Goal: Task Accomplishment & Management: Manage account settings

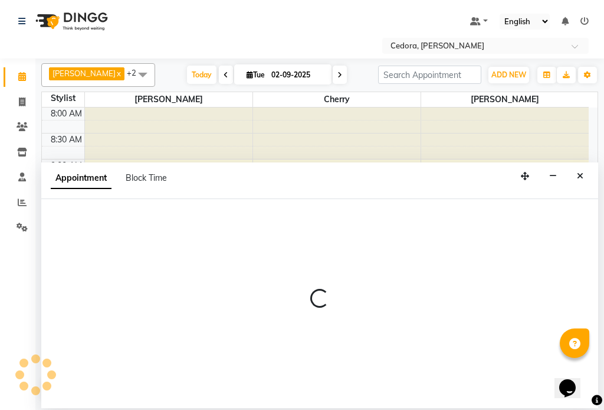
scroll to position [439, 0]
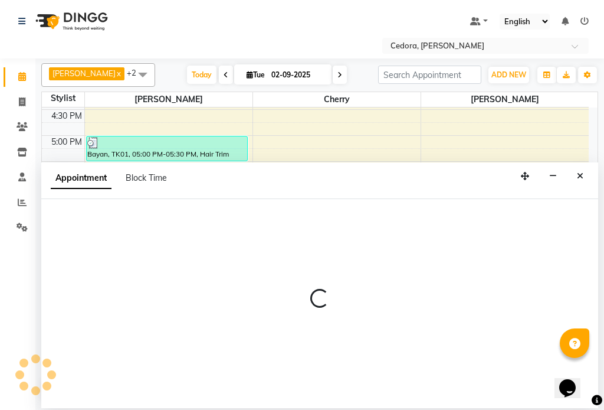
select select "540"
select select "tentative"
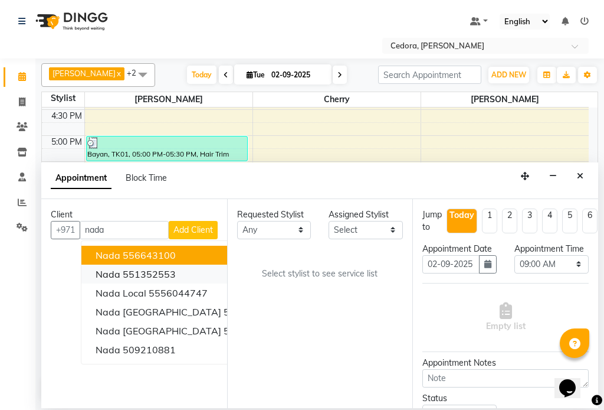
click at [105, 270] on span "Nada" at bounding box center [108, 274] width 25 height 12
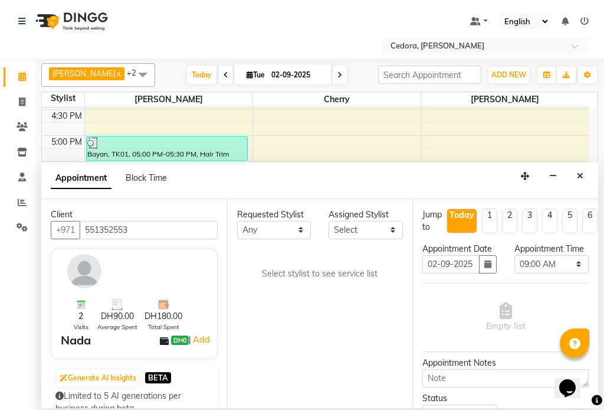
type input "551352553"
click at [391, 229] on select "Select [PERSON_NAME] [PERSON_NAME]" at bounding box center [366, 230] width 74 height 18
select select "36348"
click at [329, 221] on select "Select [PERSON_NAME] [PERSON_NAME]" at bounding box center [366, 230] width 74 height 18
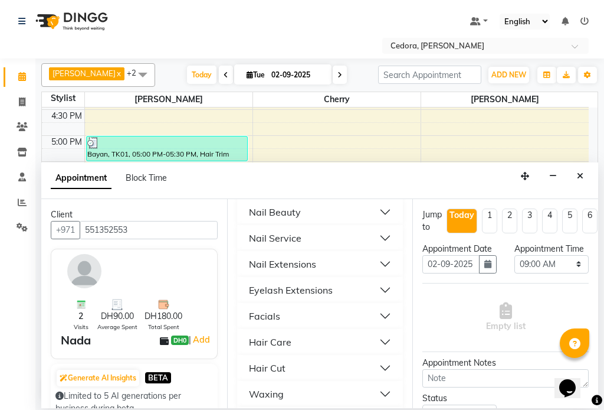
scroll to position [625, 0]
click at [256, 230] on div "Nail Service" at bounding box center [275, 237] width 53 height 14
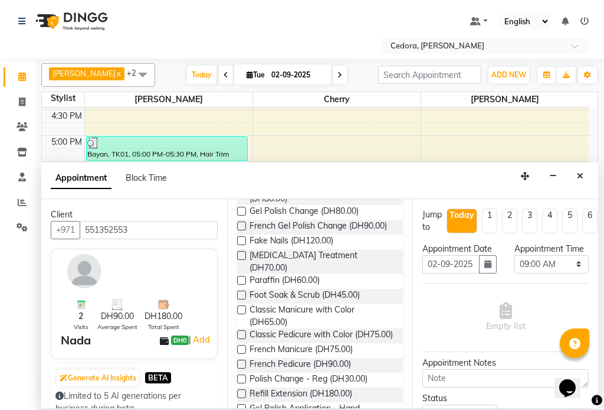
scroll to position [1031, 0]
click at [242, 305] on label at bounding box center [241, 309] width 9 height 9
click at [242, 306] on input "checkbox" at bounding box center [241, 310] width 8 height 8
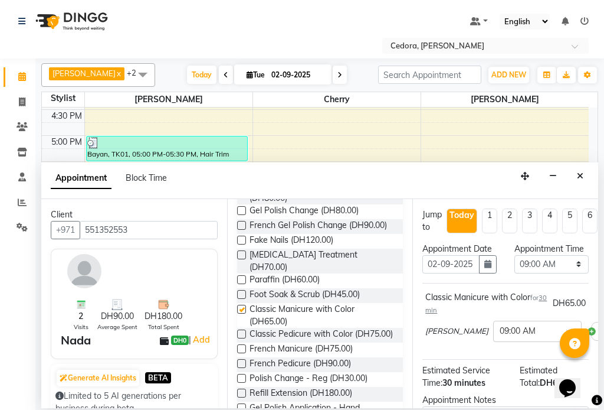
checkbox input "false"
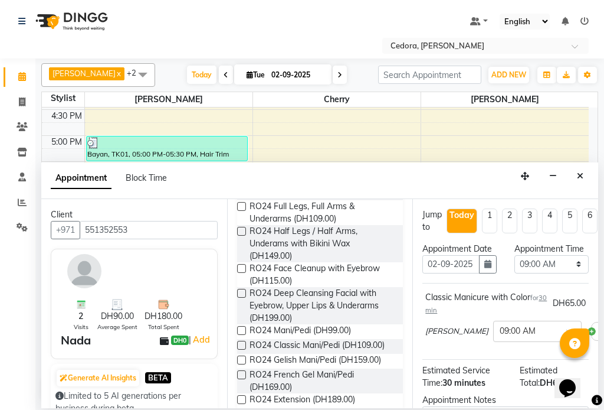
scroll to position [0, 0]
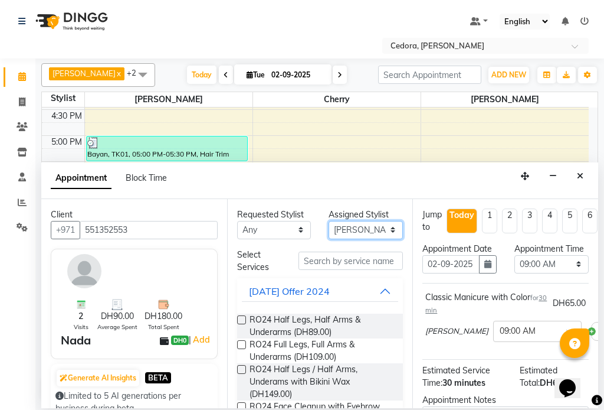
click at [387, 227] on select "Select [PERSON_NAME] [PERSON_NAME]" at bounding box center [366, 230] width 74 height 18
select select "34803"
click at [329, 221] on select "Select [PERSON_NAME] [PERSON_NAME]" at bounding box center [366, 230] width 74 height 18
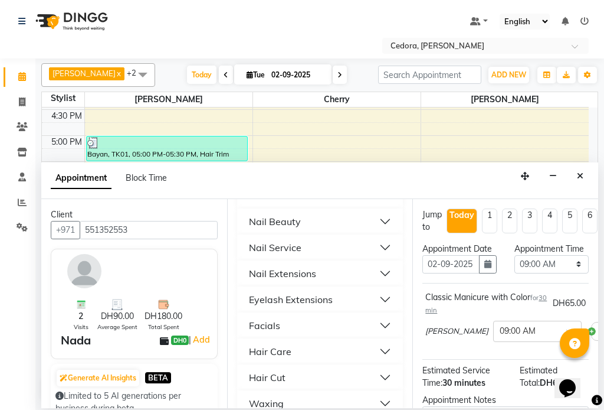
scroll to position [560, 0]
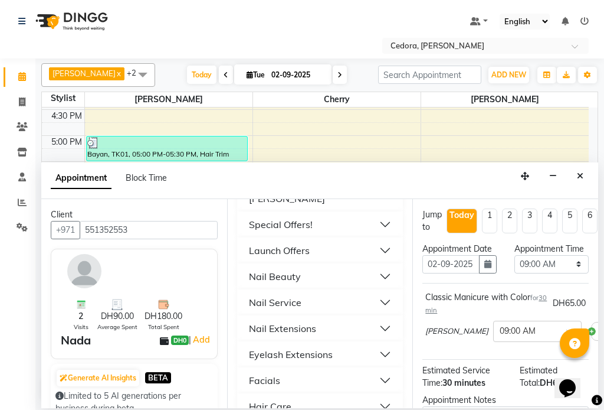
click at [257, 295] on div "Nail Service" at bounding box center [275, 302] width 53 height 14
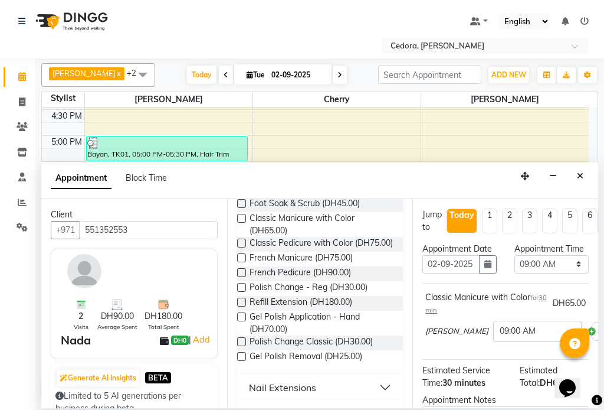
scroll to position [1127, 0]
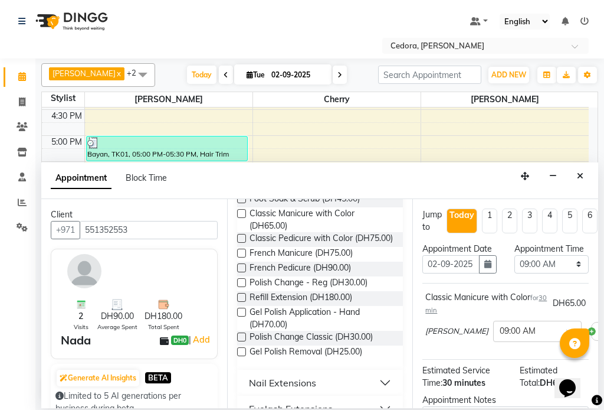
click at [240, 234] on label at bounding box center [241, 238] width 9 height 9
click at [240, 236] on input "checkbox" at bounding box center [241, 240] width 8 height 8
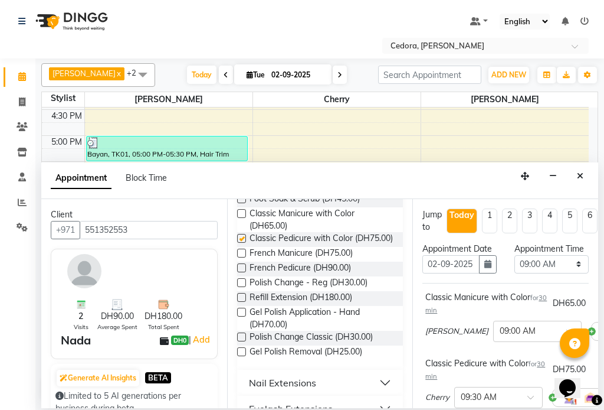
checkbox input "false"
click at [566, 273] on select "Select 09:00 AM 09:15 AM 09:30 AM 09:45 AM 10:00 AM 10:15 AM 10:30 AM 10:45 AM …" at bounding box center [552, 264] width 74 height 18
select select "1140"
click at [515, 267] on select "Select 09:00 AM 09:15 AM 09:30 AM 09:45 AM 10:00 AM 10:15 AM 10:30 AM 10:45 AM …" at bounding box center [552, 264] width 74 height 18
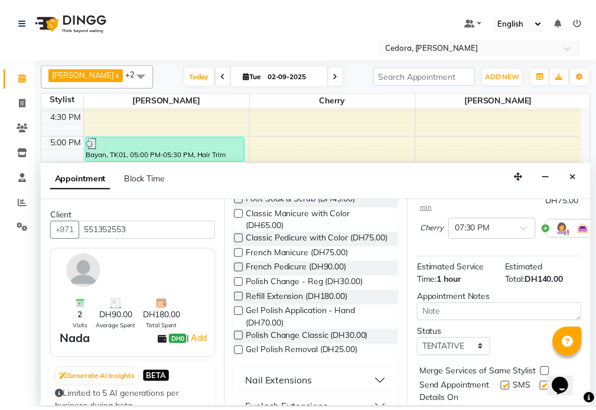
scroll to position [236, 0]
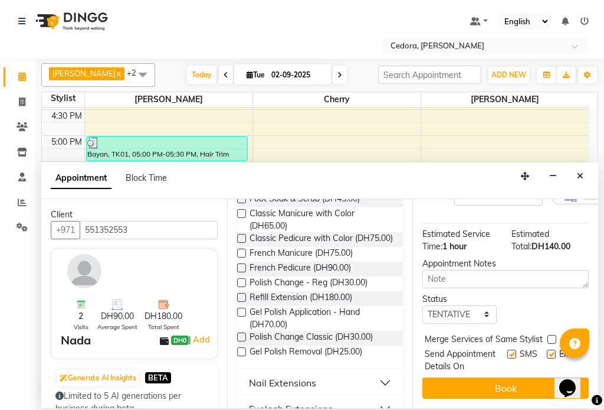
click at [553, 335] on label at bounding box center [552, 339] width 9 height 9
click at [553, 336] on input "checkbox" at bounding box center [552, 340] width 8 height 8
checkbox input "true"
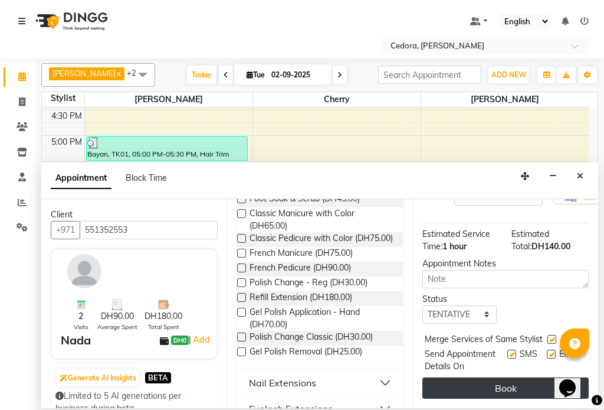
click at [537, 377] on button "Book" at bounding box center [506, 387] width 166 height 21
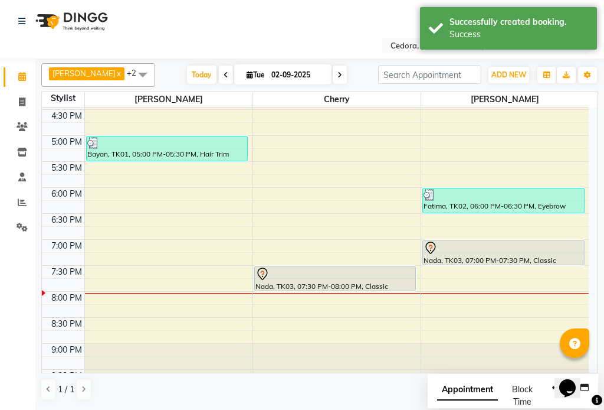
click at [389, 287] on div "Nada, TK03, 07:30 PM-08:00 PM, Classic Pedicure with Color" at bounding box center [335, 278] width 161 height 24
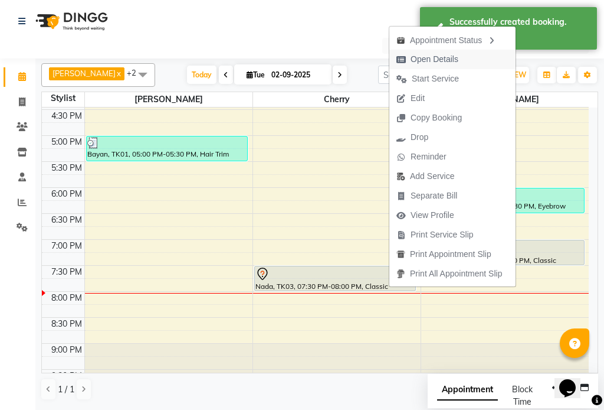
click at [413, 60] on span "Open Details" at bounding box center [435, 59] width 48 height 12
select select "7"
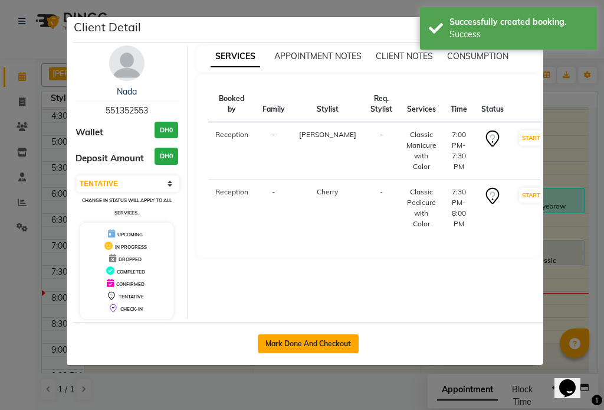
click at [307, 343] on button "Mark Done And Checkout" at bounding box center [308, 343] width 101 height 19
select select "service"
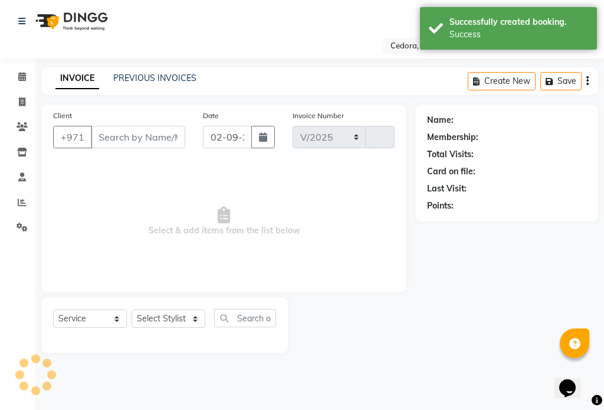
select select "5144"
type input "0674"
type input "551352553"
select select "36348"
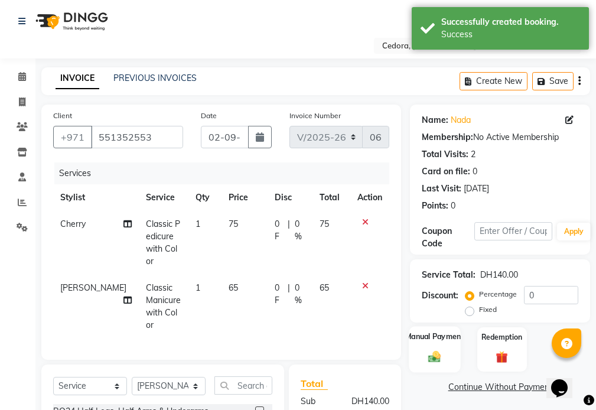
click at [421, 336] on label "Manual Payment" at bounding box center [434, 336] width 59 height 11
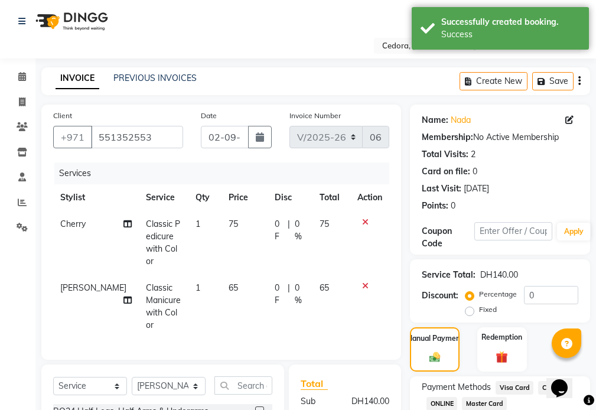
click at [507, 387] on span "Visa Card" at bounding box center [514, 388] width 38 height 14
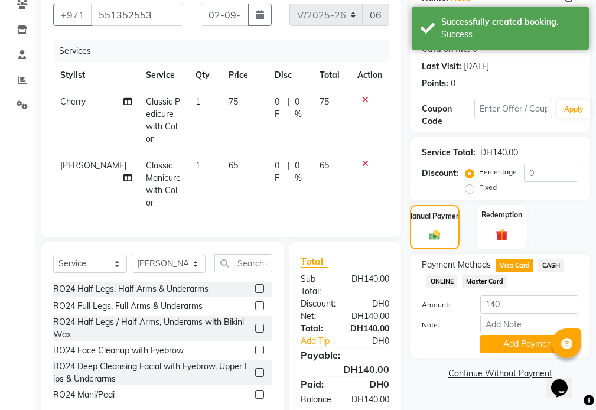
scroll to position [144, 0]
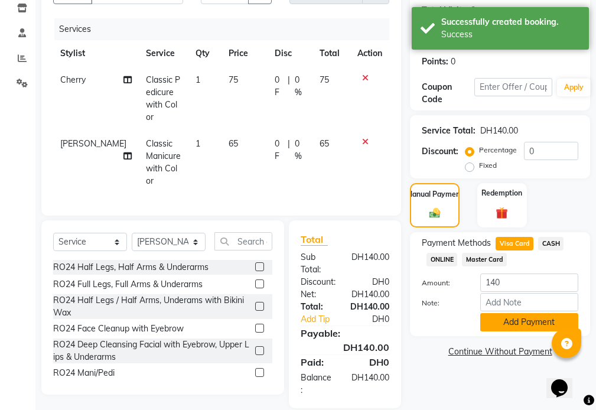
click at [526, 323] on button "Add Payment" at bounding box center [529, 322] width 98 height 18
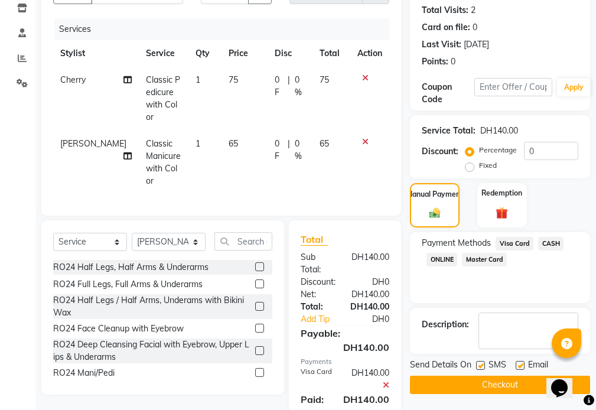
scroll to position [181, 0]
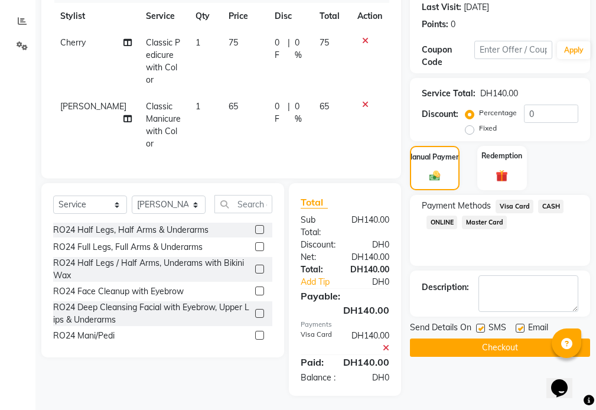
click at [517, 346] on button "Checkout" at bounding box center [500, 347] width 180 height 18
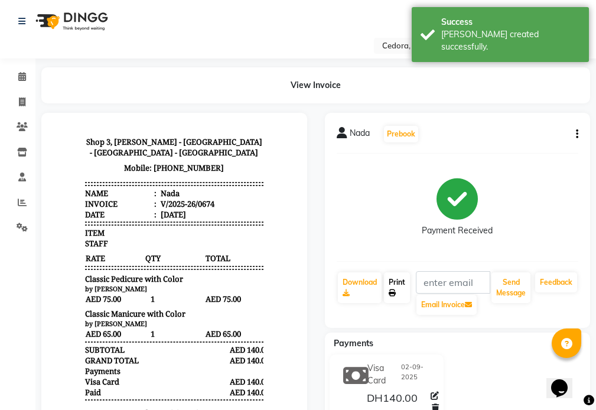
click at [392, 292] on icon at bounding box center [391, 292] width 7 height 7
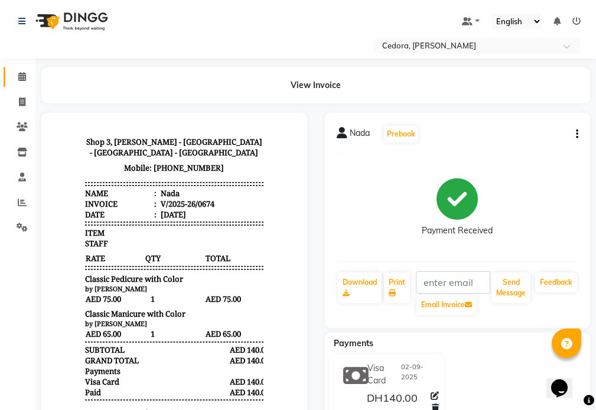
click at [24, 80] on icon at bounding box center [22, 76] width 8 height 9
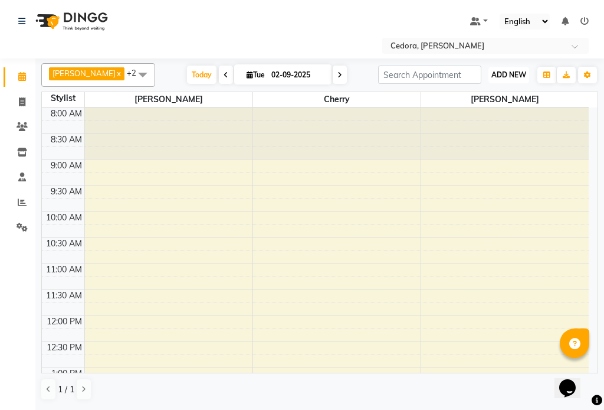
click at [515, 70] on span "ADD NEW" at bounding box center [509, 74] width 35 height 9
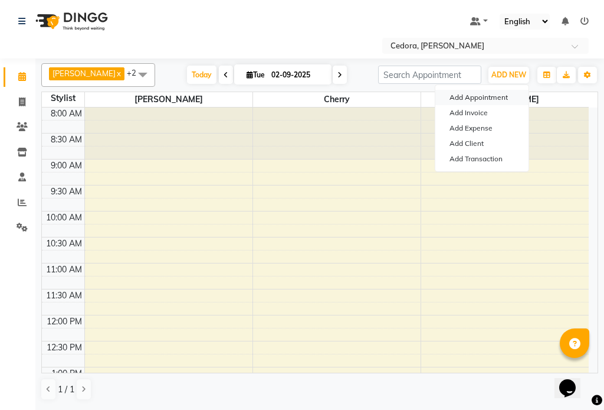
click at [468, 97] on button "Add Appointment" at bounding box center [482, 97] width 93 height 15
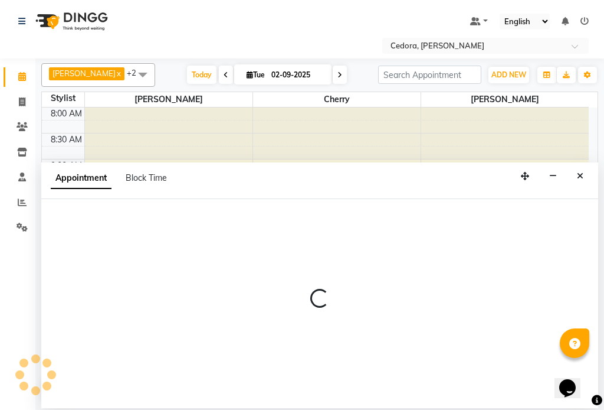
select select "540"
select select "tentative"
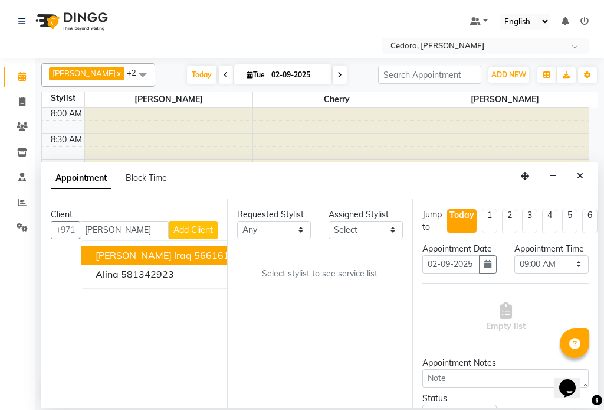
click at [88, 259] on button "[PERSON_NAME] iraq 566161196" at bounding box center [171, 255] width 180 height 19
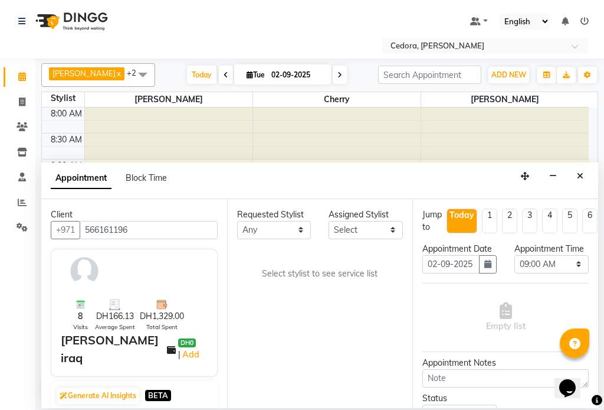
type input "566161196"
click at [377, 231] on select "Select [PERSON_NAME] [PERSON_NAME]" at bounding box center [366, 230] width 74 height 18
select select "34802"
click at [329, 221] on select "Select [PERSON_NAME] [PERSON_NAME]" at bounding box center [366, 230] width 74 height 18
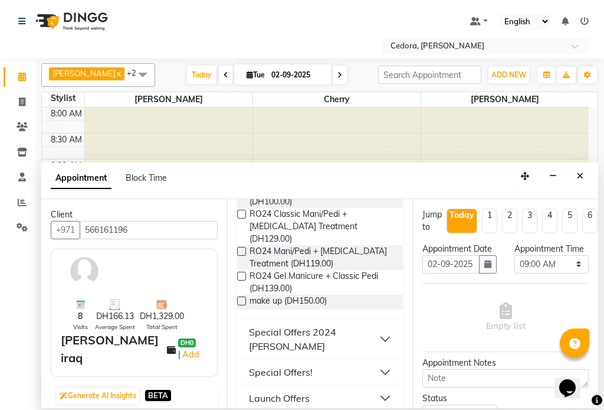
scroll to position [655, 0]
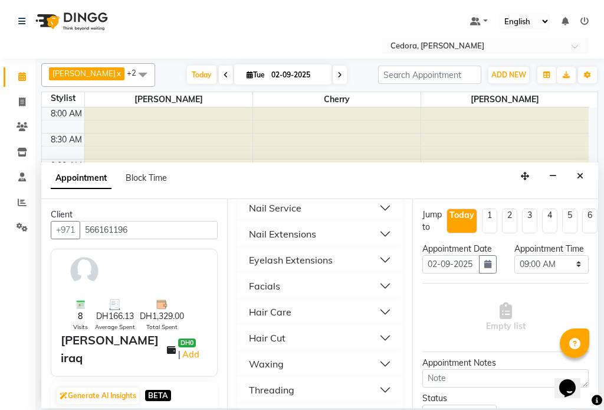
click at [260, 305] on div "Hair Care" at bounding box center [270, 312] width 43 height 14
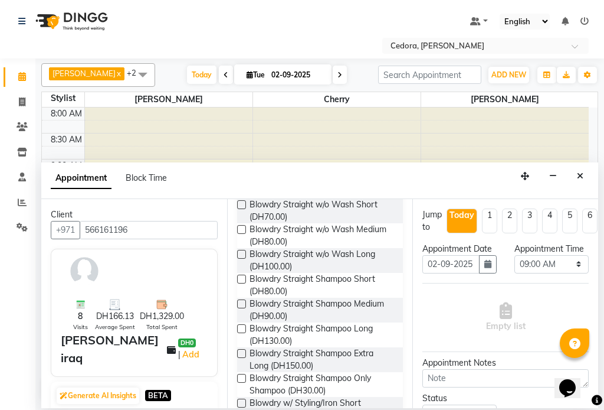
scroll to position [799, 0]
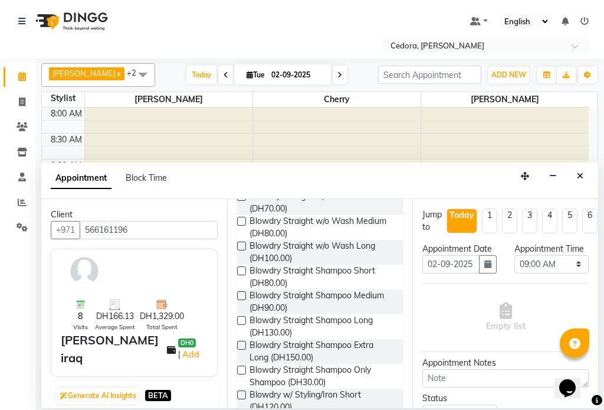
click at [241, 316] on label at bounding box center [241, 320] width 9 height 9
click at [241, 318] on input "checkbox" at bounding box center [241, 322] width 8 height 8
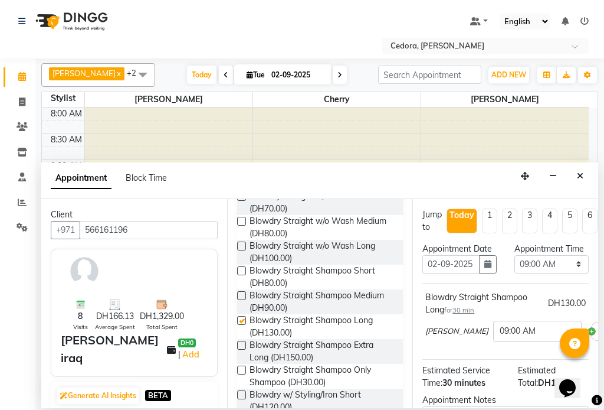
checkbox input "false"
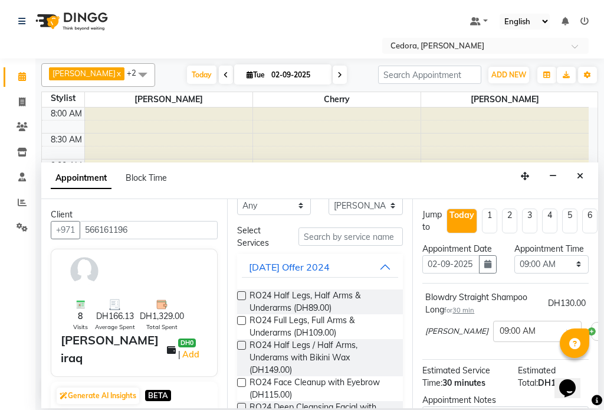
scroll to position [0, 0]
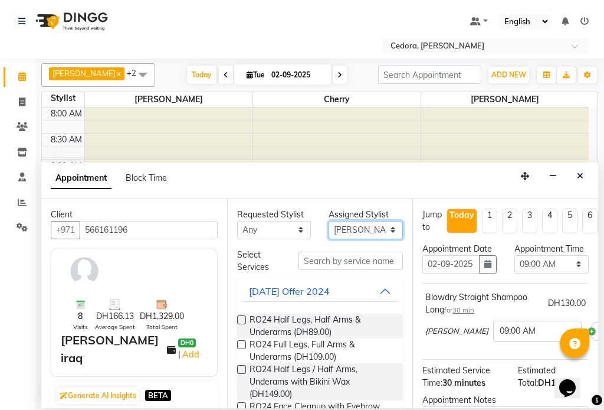
click at [384, 228] on select "Select [PERSON_NAME] [PERSON_NAME]" at bounding box center [366, 230] width 74 height 18
select select "36348"
click at [329, 221] on select "Select [PERSON_NAME] [PERSON_NAME]" at bounding box center [366, 230] width 74 height 18
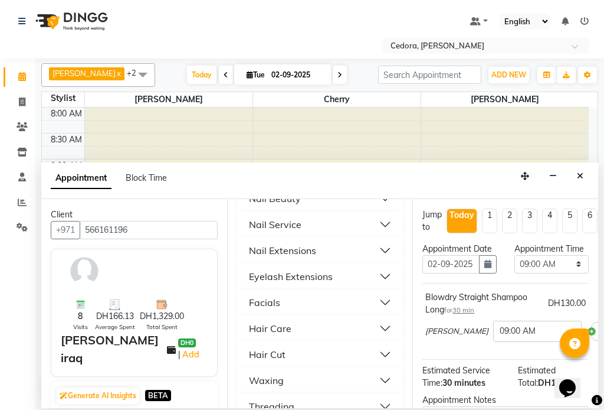
scroll to position [622, 0]
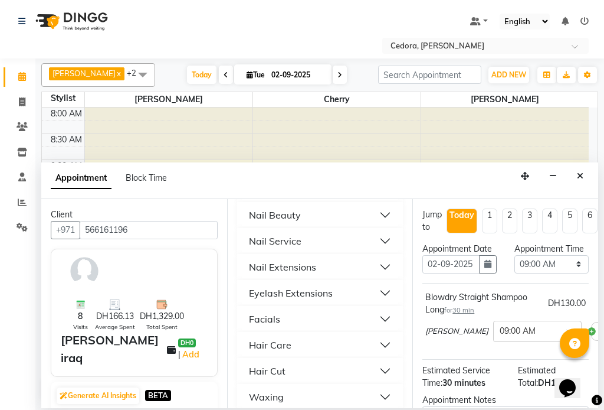
click at [254, 234] on div "Nail Service" at bounding box center [275, 241] width 53 height 14
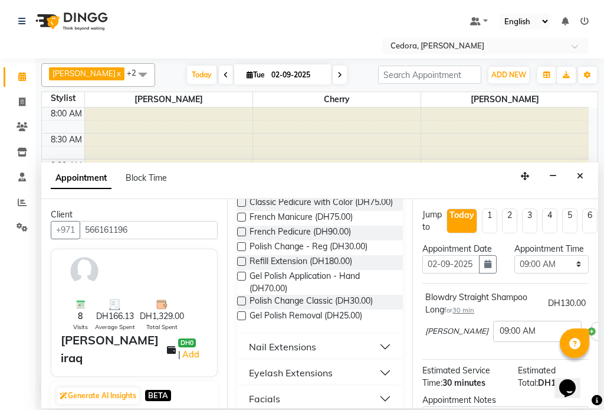
scroll to position [1169, 0]
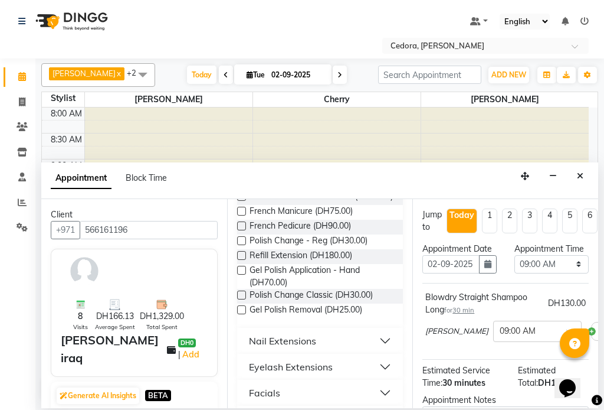
click at [242, 298] on label at bounding box center [241, 294] width 9 height 9
click at [242, 298] on input "checkbox" at bounding box center [241, 296] width 8 height 8
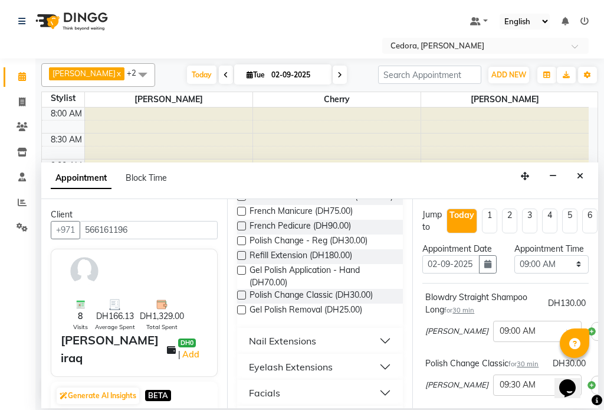
click at [242, 298] on label at bounding box center [241, 294] width 9 height 9
click at [242, 298] on input "checkbox" at bounding box center [241, 296] width 8 height 8
checkbox input "false"
click at [574, 273] on select "Select 09:00 AM 09:15 AM 09:30 AM 09:45 AM 10:00 AM 10:15 AM 10:30 AM 10:45 AM …" at bounding box center [552, 264] width 74 height 18
select select "1185"
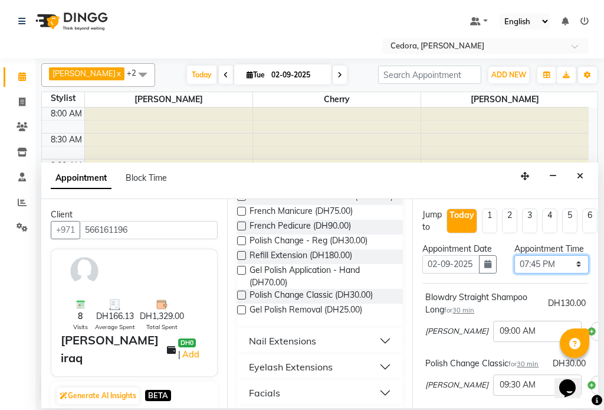
click at [515, 267] on select "Select 09:00 AM 09:15 AM 09:30 AM 09:45 AM 10:00 AM 10:15 AM 10:30 AM 10:45 AM …" at bounding box center [552, 264] width 74 height 18
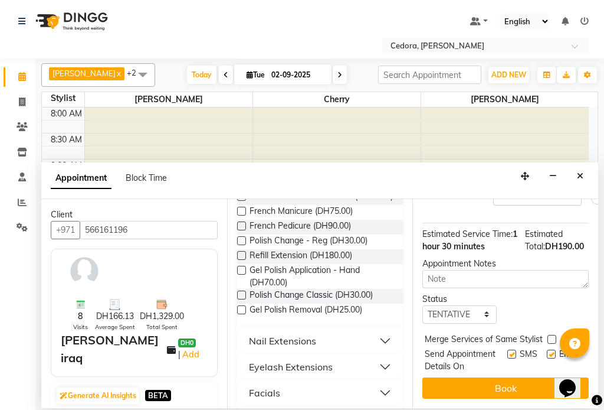
scroll to position [315, 0]
click at [553, 335] on label at bounding box center [552, 339] width 9 height 9
click at [553, 336] on input "checkbox" at bounding box center [552, 340] width 8 height 8
checkbox input "true"
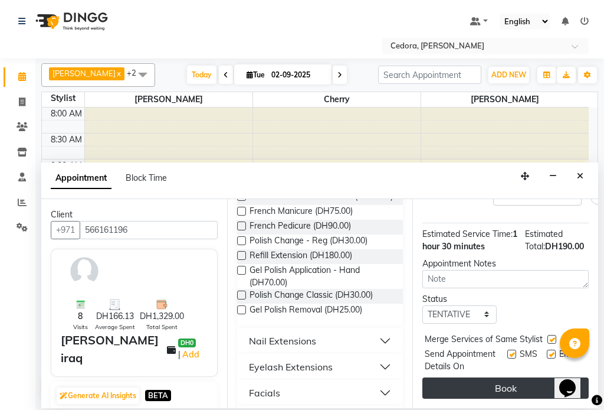
click at [538, 377] on button "Book" at bounding box center [506, 387] width 166 height 21
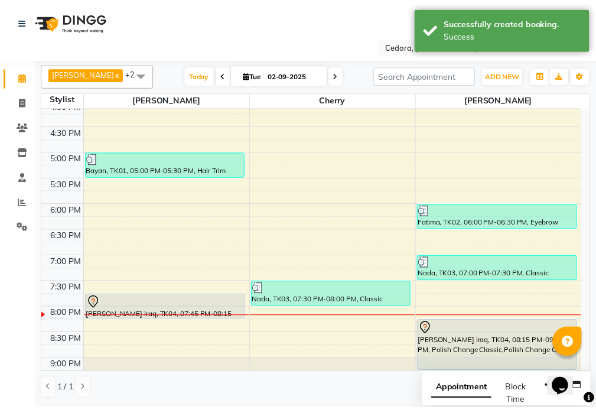
scroll to position [462, 0]
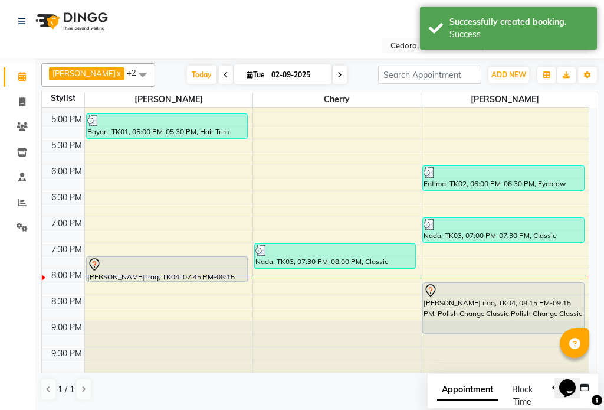
click at [453, 312] on div "[PERSON_NAME] iraq, TK04, 08:15 PM-09:15 PM, Polish Change Classic,Polish Chang…" at bounding box center [503, 308] width 161 height 50
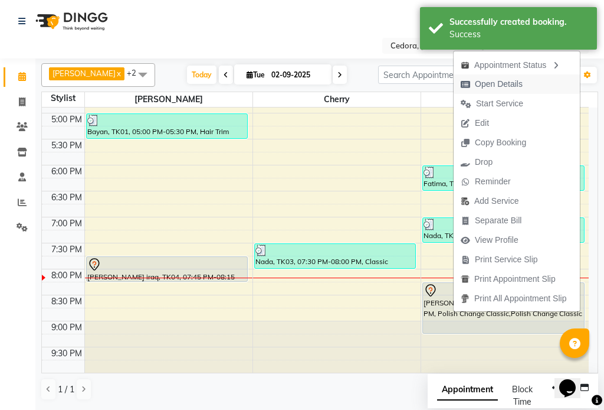
click at [486, 84] on span "Open Details" at bounding box center [499, 84] width 48 height 12
select select "7"
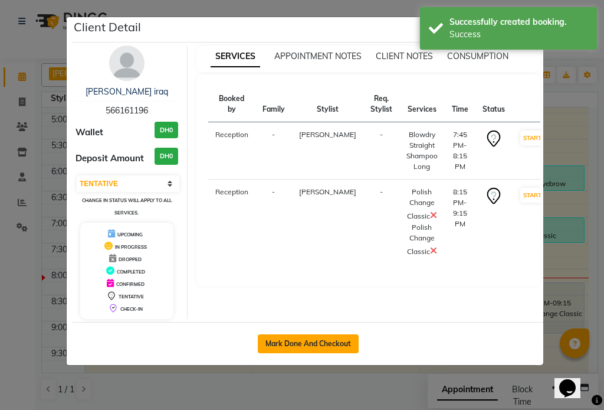
click at [303, 341] on button "Mark Done And Checkout" at bounding box center [308, 343] width 101 height 19
select select "service"
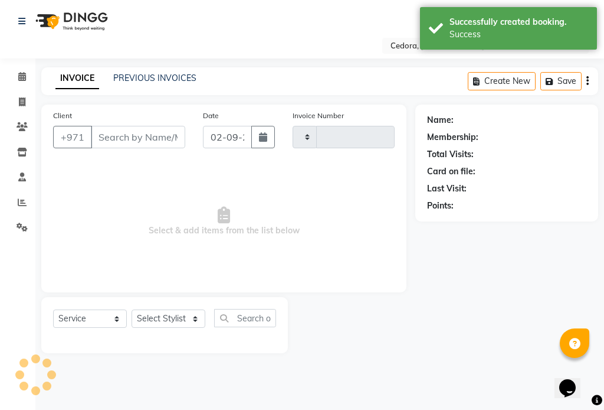
type input "0675"
select select "5144"
type input "566161196"
select select "36348"
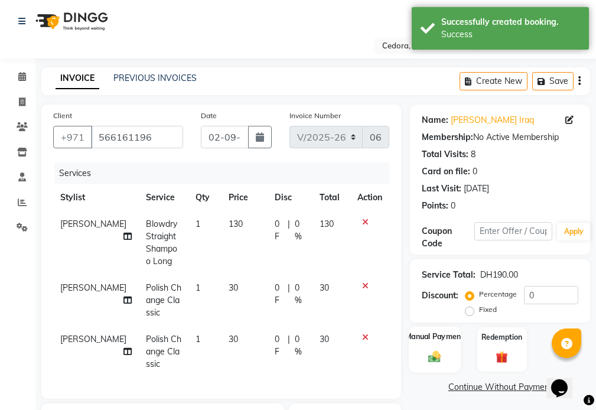
click at [427, 334] on label "Manual Payment" at bounding box center [434, 336] width 59 height 11
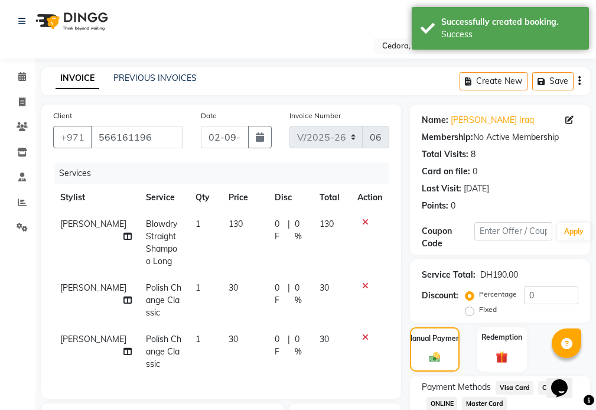
click at [514, 390] on span "Visa Card" at bounding box center [514, 388] width 38 height 14
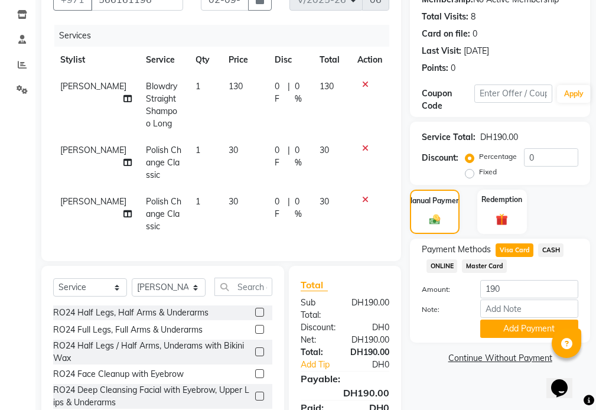
scroll to position [208, 0]
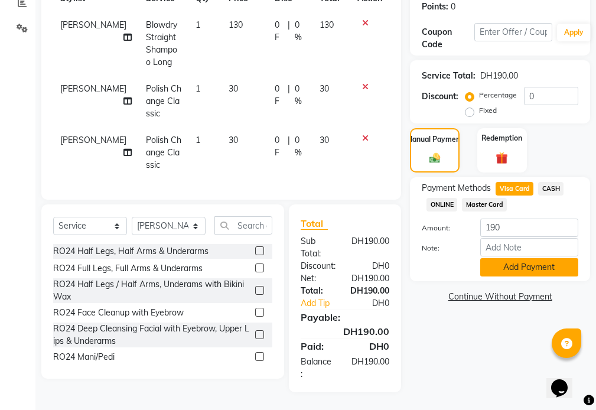
click at [537, 258] on button "Add Payment" at bounding box center [529, 267] width 98 height 18
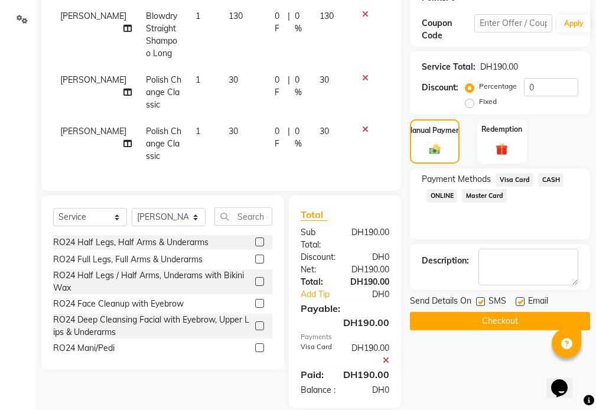
click at [496, 319] on button "Checkout" at bounding box center [500, 321] width 180 height 18
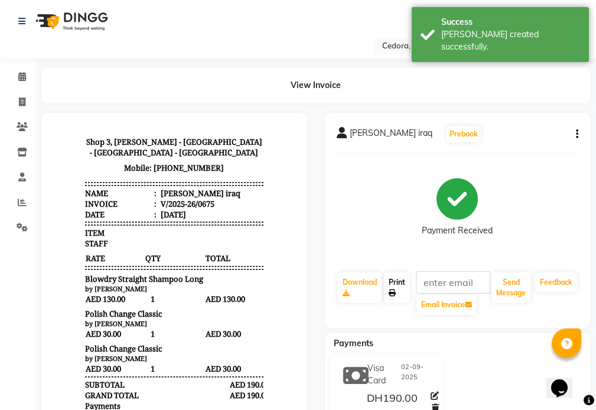
click at [406, 276] on link "Print" at bounding box center [397, 287] width 26 height 31
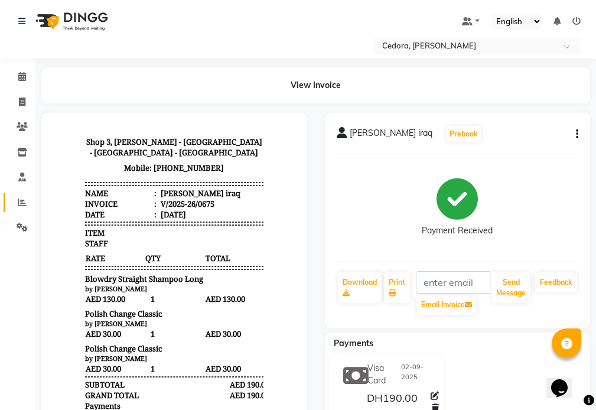
click at [22, 202] on icon at bounding box center [22, 202] width 9 height 9
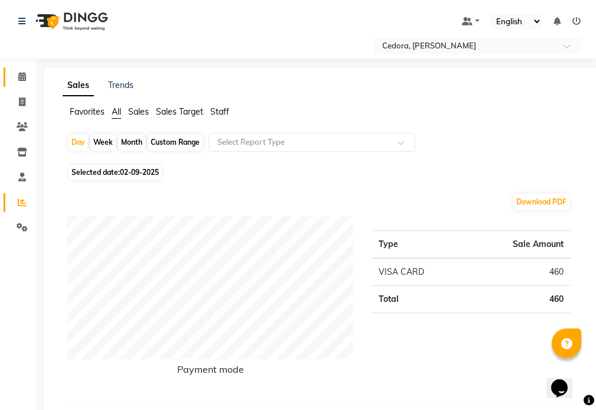
click at [12, 78] on span at bounding box center [22, 77] width 21 height 14
